Goal: Check status: Check status

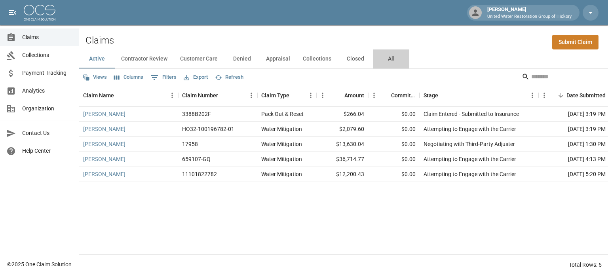
click at [387, 59] on button "All" at bounding box center [391, 58] width 36 height 19
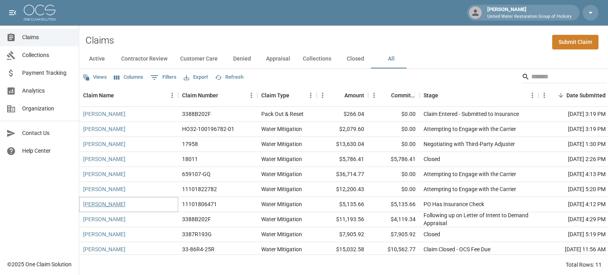
click at [103, 206] on link "[PERSON_NAME]" at bounding box center [104, 204] width 42 height 8
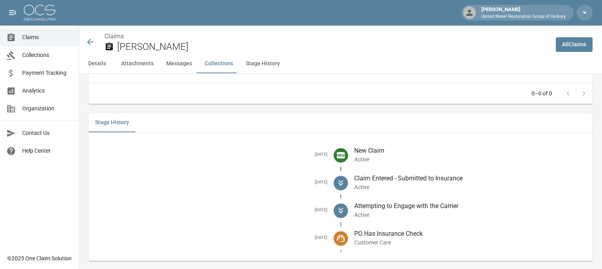
scroll to position [1053, 6]
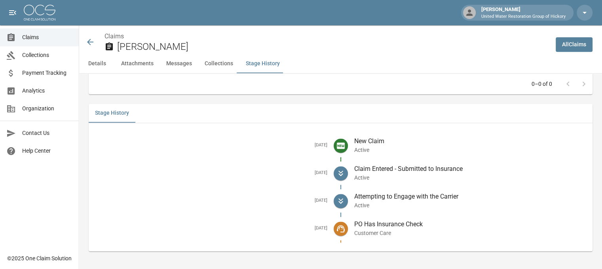
click at [86, 44] on icon at bounding box center [91, 42] width 10 height 10
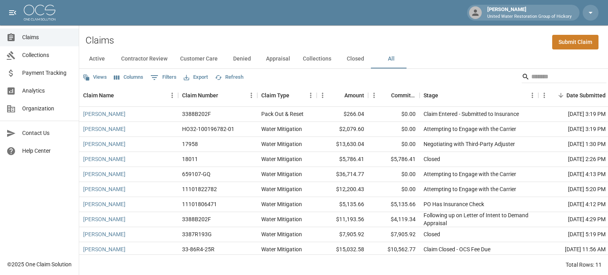
click at [150, 59] on button "Contractor Review" at bounding box center [144, 58] width 59 height 19
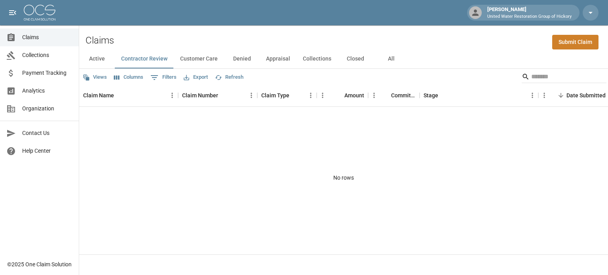
click at [198, 61] on button "Customer Care" at bounding box center [199, 58] width 50 height 19
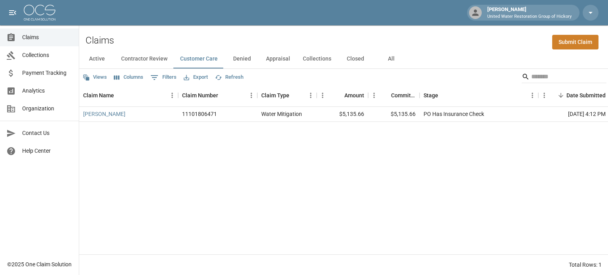
click at [242, 61] on button "Denied" at bounding box center [242, 58] width 36 height 19
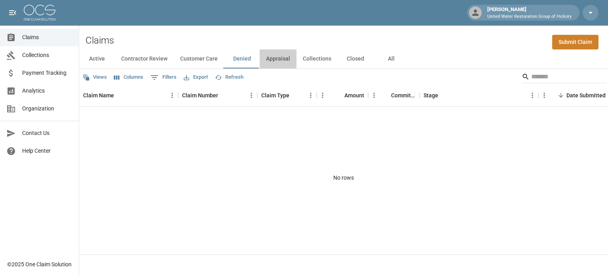
click at [278, 61] on button "Appraisal" at bounding box center [278, 58] width 37 height 19
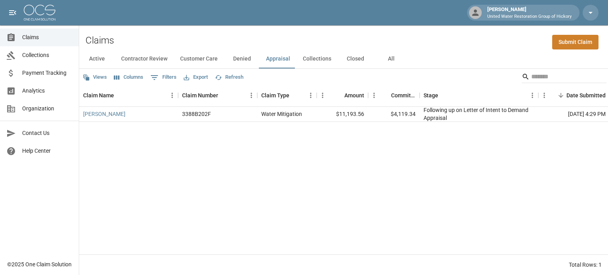
click at [310, 59] on button "Collections" at bounding box center [317, 58] width 41 height 19
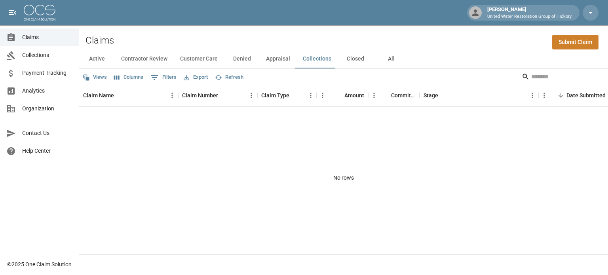
click at [391, 57] on button "All" at bounding box center [391, 58] width 36 height 19
